Goal: Information Seeking & Learning: Check status

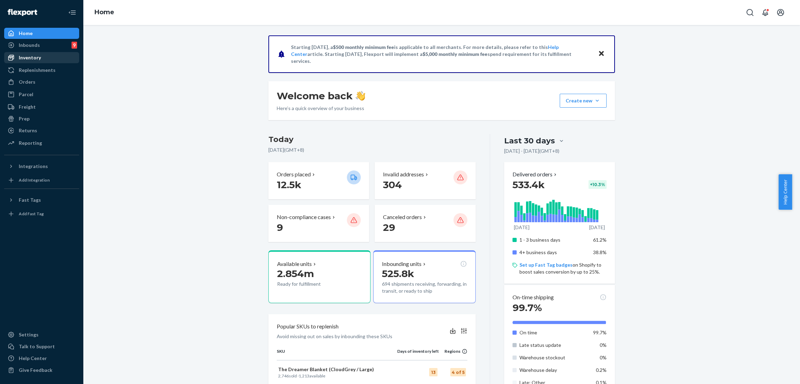
click at [214, 56] on div "Starting [DATE], a $500 monthly minimum fee is applicable to all merchants. For…" at bounding box center [442, 352] width 707 height 634
click at [50, 80] on div "Orders" at bounding box center [42, 82] width 74 height 10
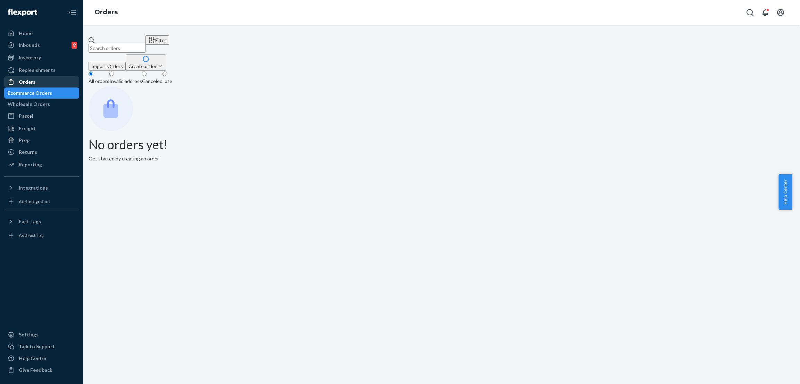
click at [140, 44] on input "text" at bounding box center [117, 48] width 57 height 9
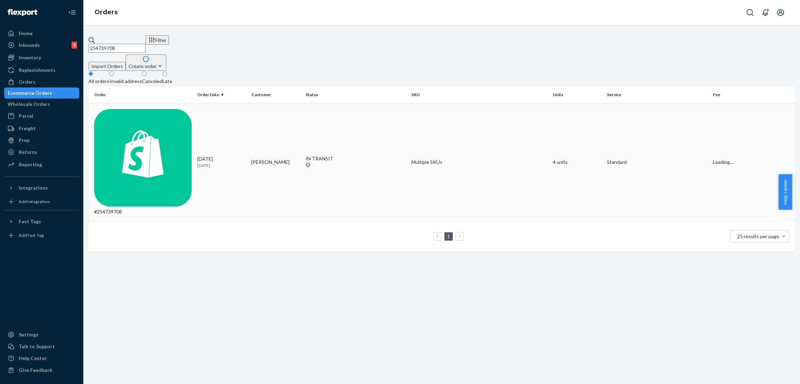
type input "254739708"
click at [313, 155] on div "IN TRANSIT" at bounding box center [356, 158] width 100 height 7
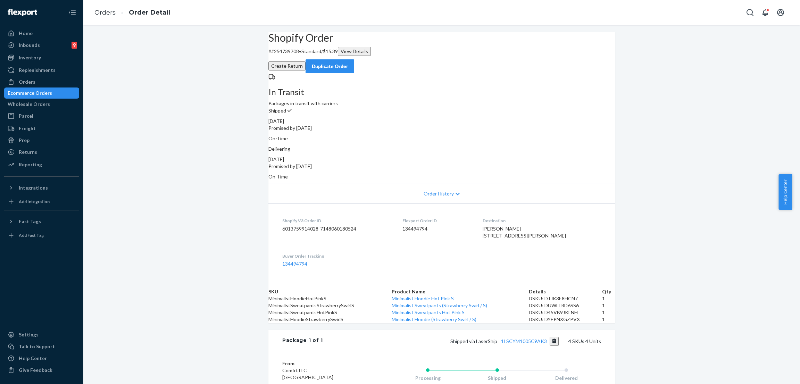
click at [210, 92] on div "Shopify Order # #254739708 • Standard / $15.39 View Details Create Return Dupli…" at bounding box center [441, 279] width 717 height 494
click at [202, 136] on div "Shopify Order # #254739708 • Standard / $15.39 View Details Create Return Dupli…" at bounding box center [441, 279] width 717 height 494
click at [205, 133] on div "Shopify Order # #254739708 • Standard / $15.39 View Details Create Return Dupli…" at bounding box center [441, 279] width 717 height 494
click at [206, 131] on div "Shopify Order # #254739708 • Standard / $15.39 View Details Create Return Dupli…" at bounding box center [441, 279] width 717 height 494
